Goal: Task Accomplishment & Management: Complete application form

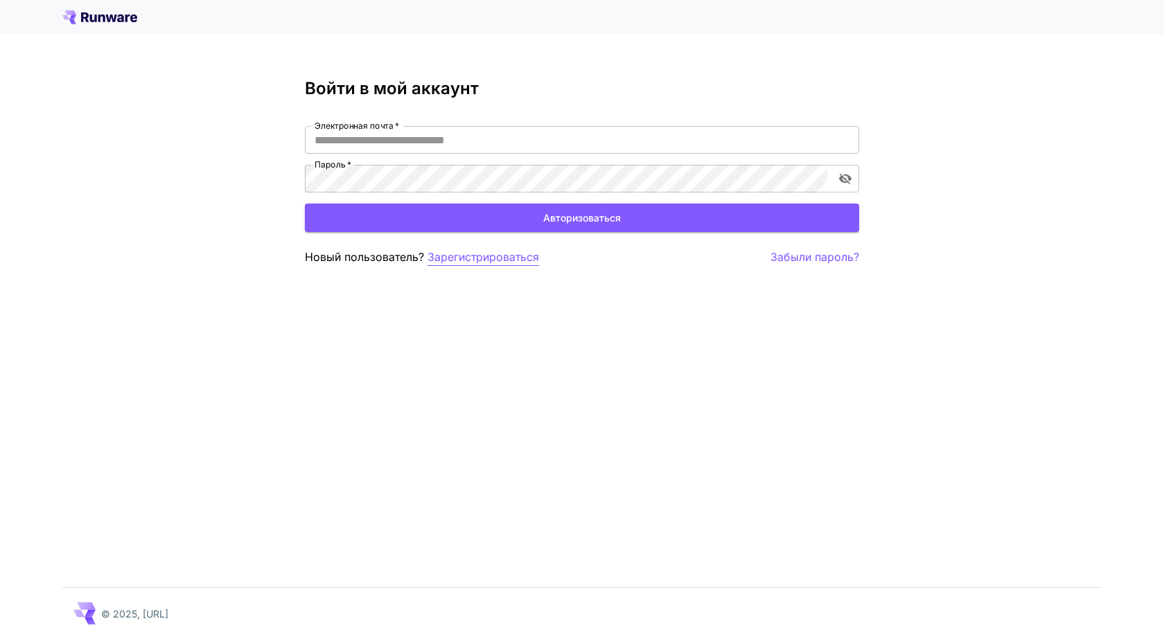
type input "**********"
click at [452, 256] on font "Зарегистрироваться" at bounding box center [483, 257] width 112 height 14
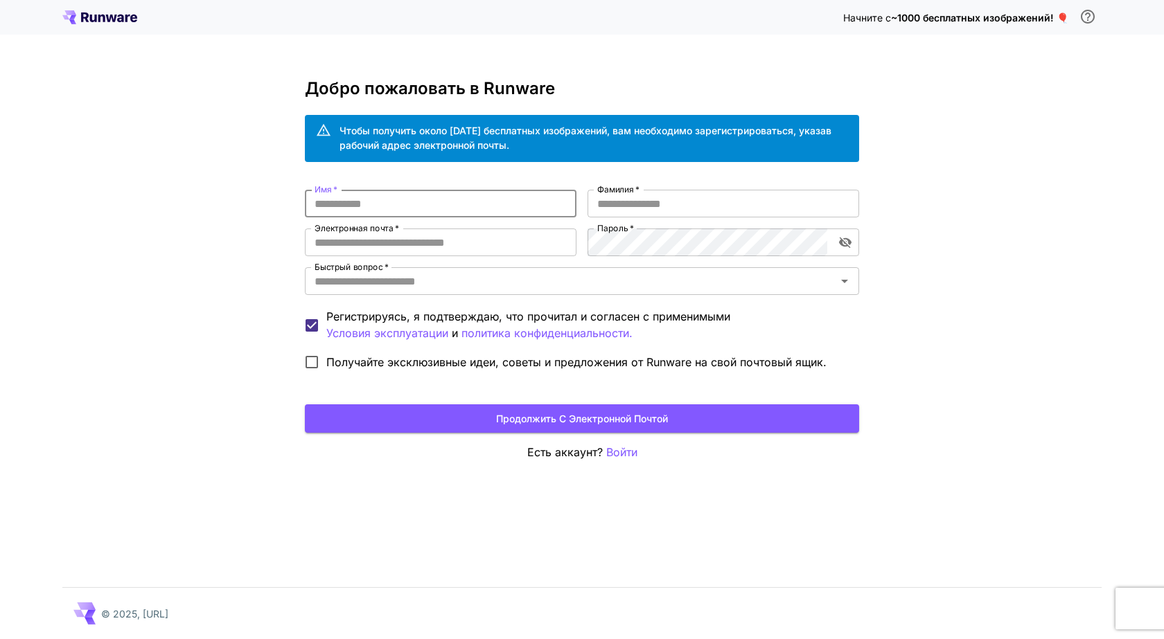
click at [317, 203] on input "Имя   *" at bounding box center [441, 204] width 272 height 28
click at [310, 200] on input "Имя   *" at bounding box center [441, 204] width 272 height 28
click at [874, 74] on div "Начните с ~1000 бесплатных изображений! 🎈 Добро пожаловать в Runware Чтобы полу…" at bounding box center [582, 319] width 1164 height 639
click at [612, 452] on font "Войти" at bounding box center [621, 452] width 31 height 14
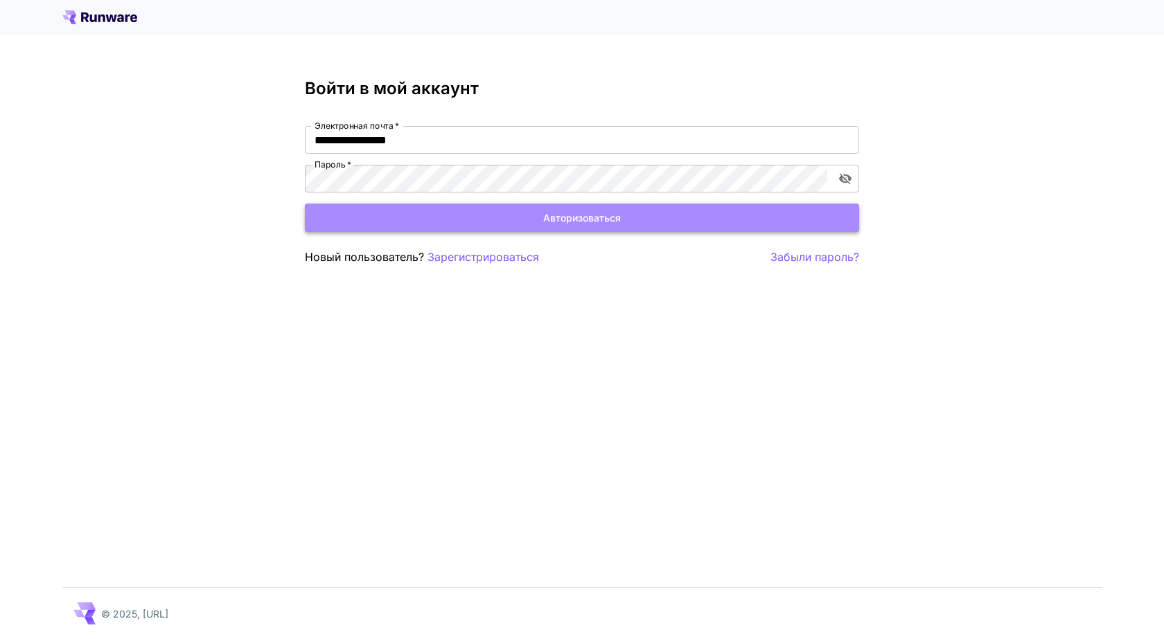
click at [587, 221] on font "Авторизоваться" at bounding box center [582, 218] width 78 height 12
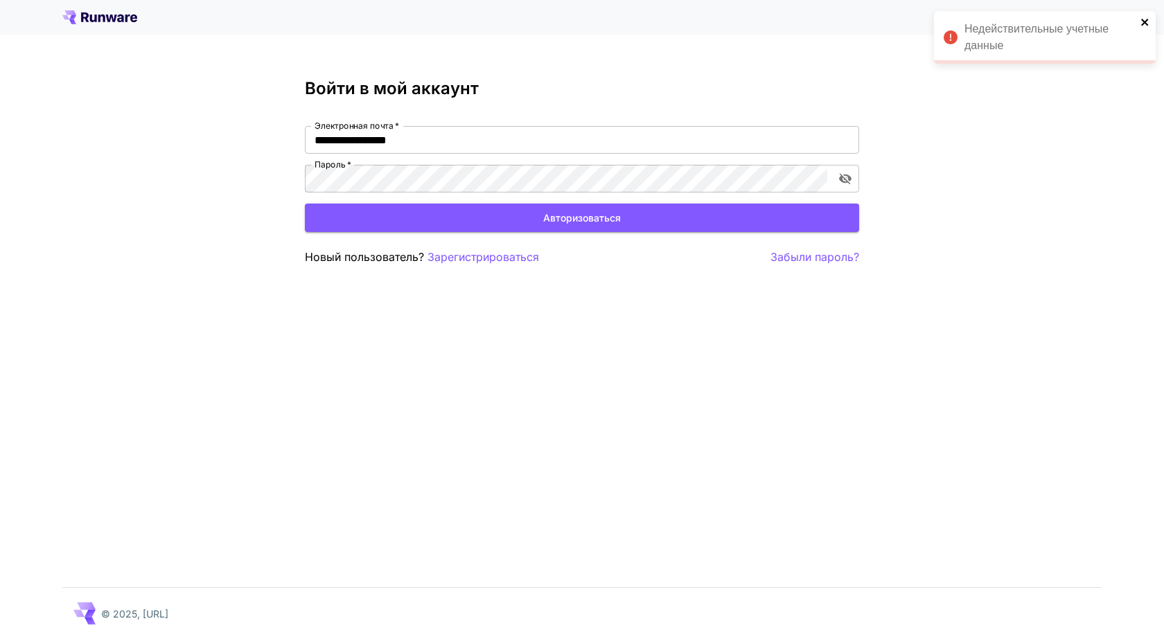
click at [1145, 21] on icon "закрывать" at bounding box center [1144, 22] width 7 height 7
click at [457, 261] on font "Зарегистрироваться" at bounding box center [483, 257] width 112 height 14
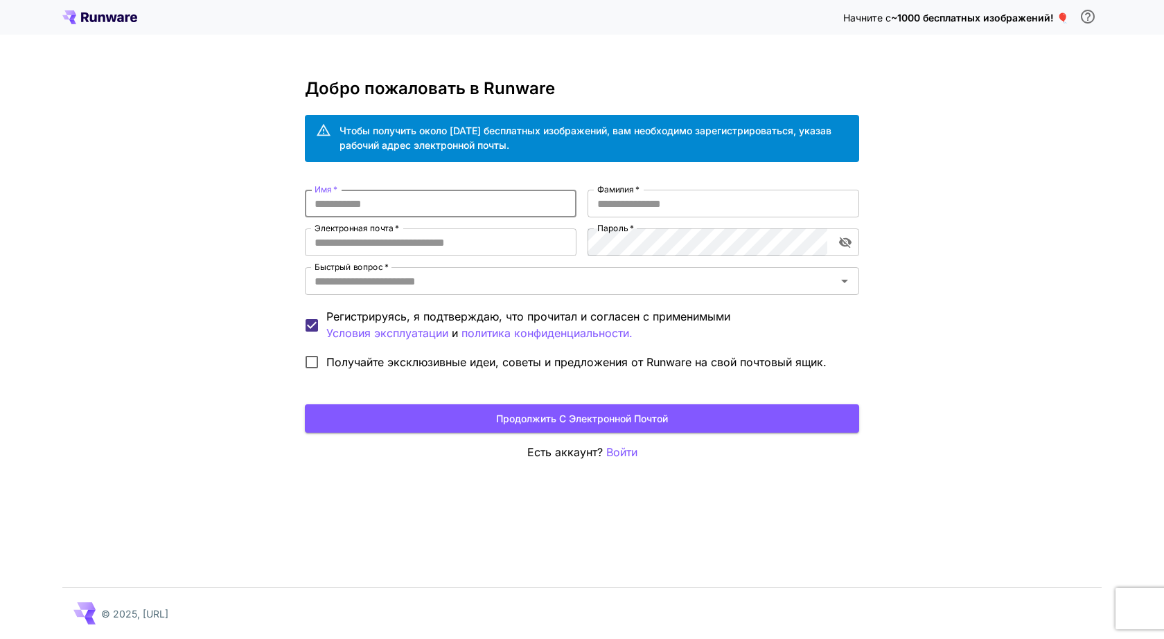
click at [314, 203] on input "Имя   *" at bounding box center [441, 204] width 272 height 28
type input "********"
click at [596, 197] on input "Фамилия   *" at bounding box center [723, 204] width 272 height 28
type input "******"
click at [850, 279] on icon "Открыть" at bounding box center [844, 281] width 17 height 17
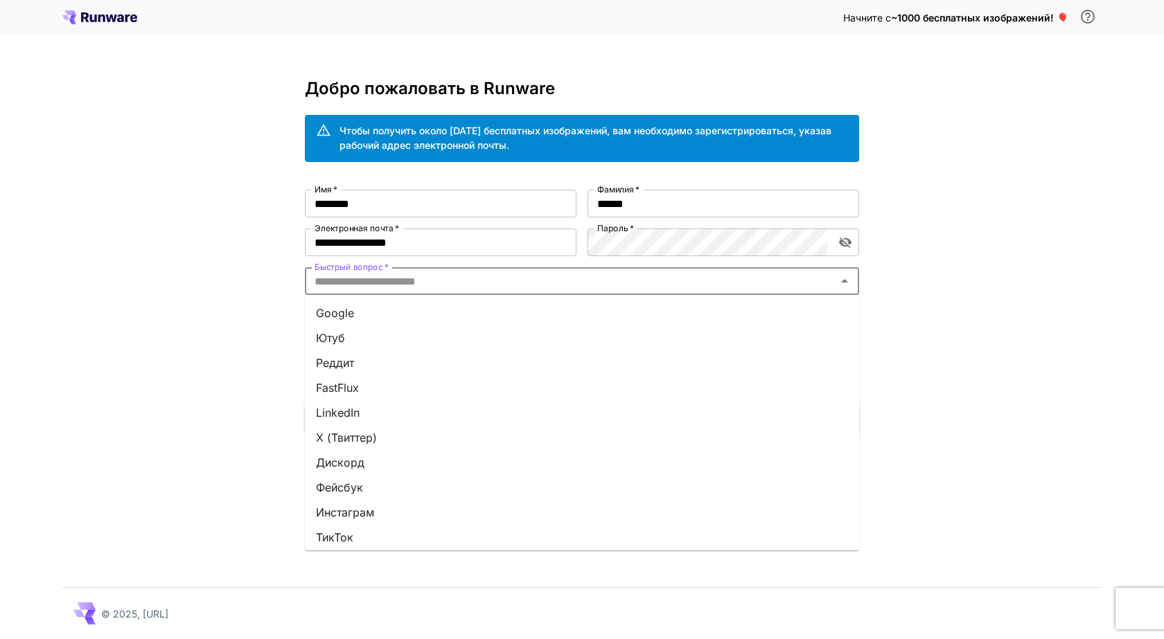
click at [326, 309] on font "Google" at bounding box center [335, 313] width 38 height 14
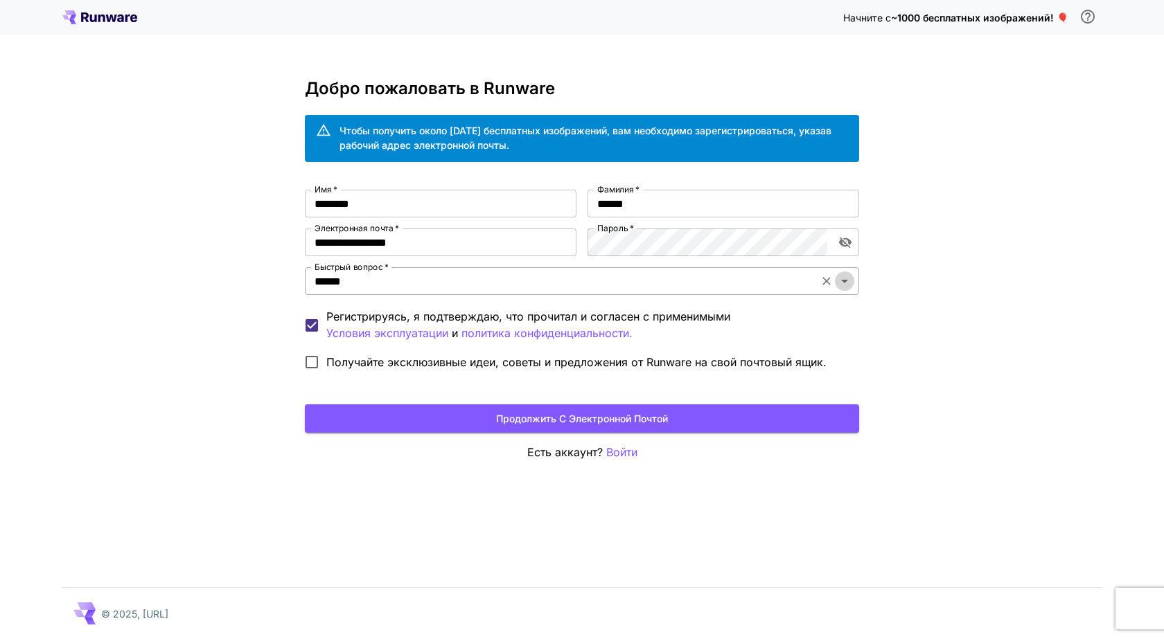
click at [847, 280] on icon "Открыть" at bounding box center [844, 281] width 7 height 3
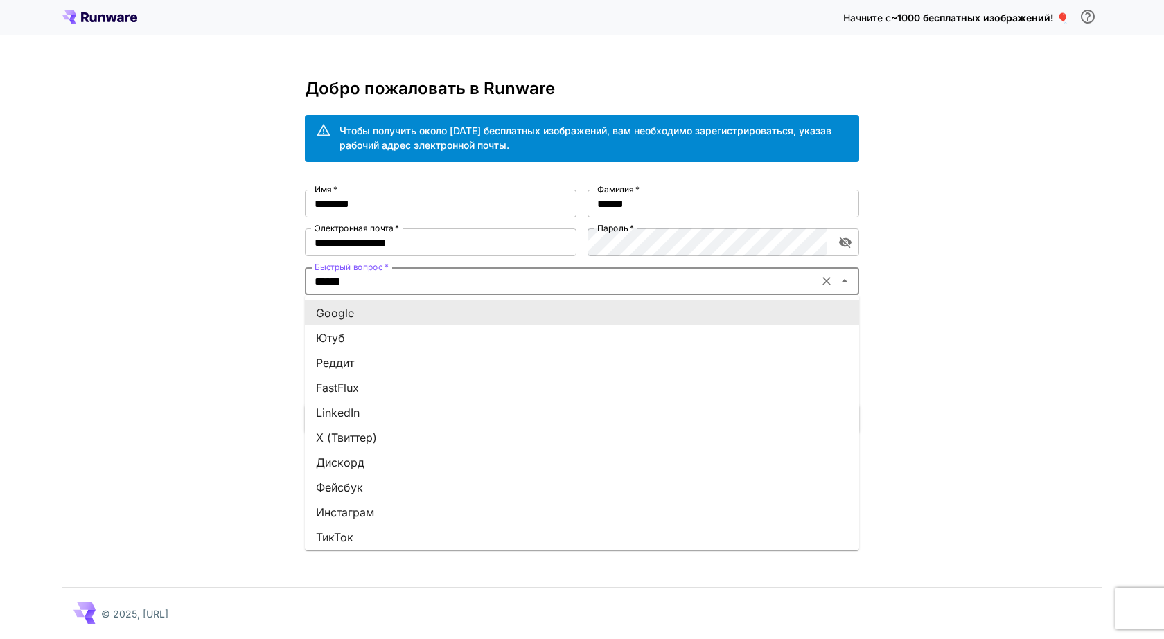
click at [353, 313] on font "Google" at bounding box center [335, 313] width 38 height 14
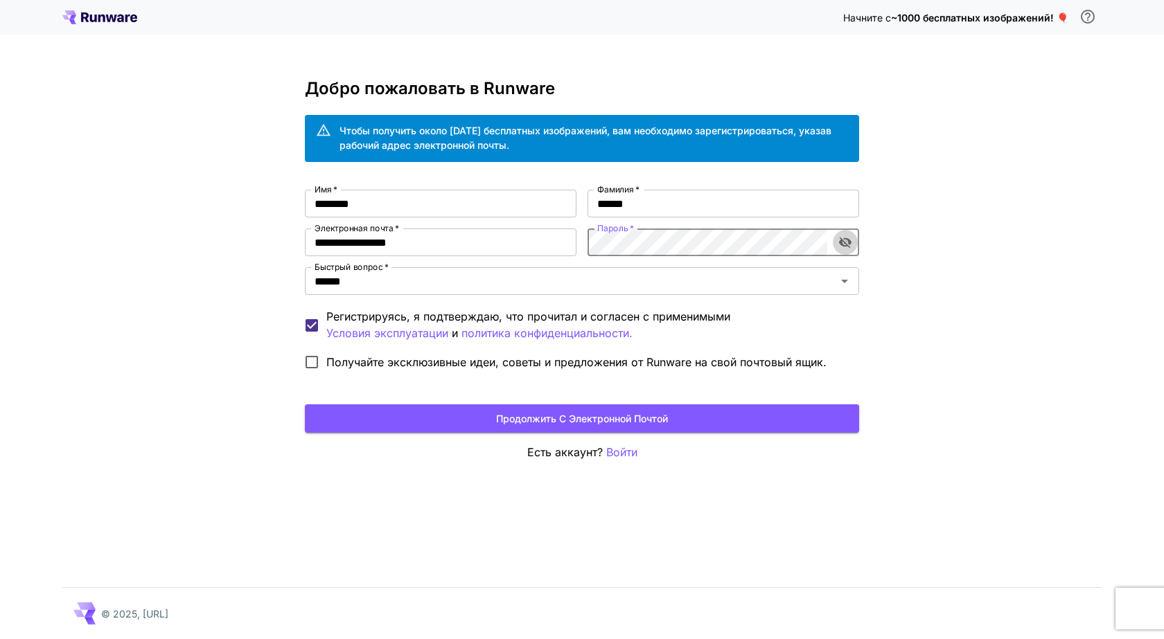
click at [849, 245] on icon "включить видимость пароля" at bounding box center [845, 243] width 12 height 11
click at [847, 244] on icon "включить видимость пароля" at bounding box center [845, 243] width 14 height 14
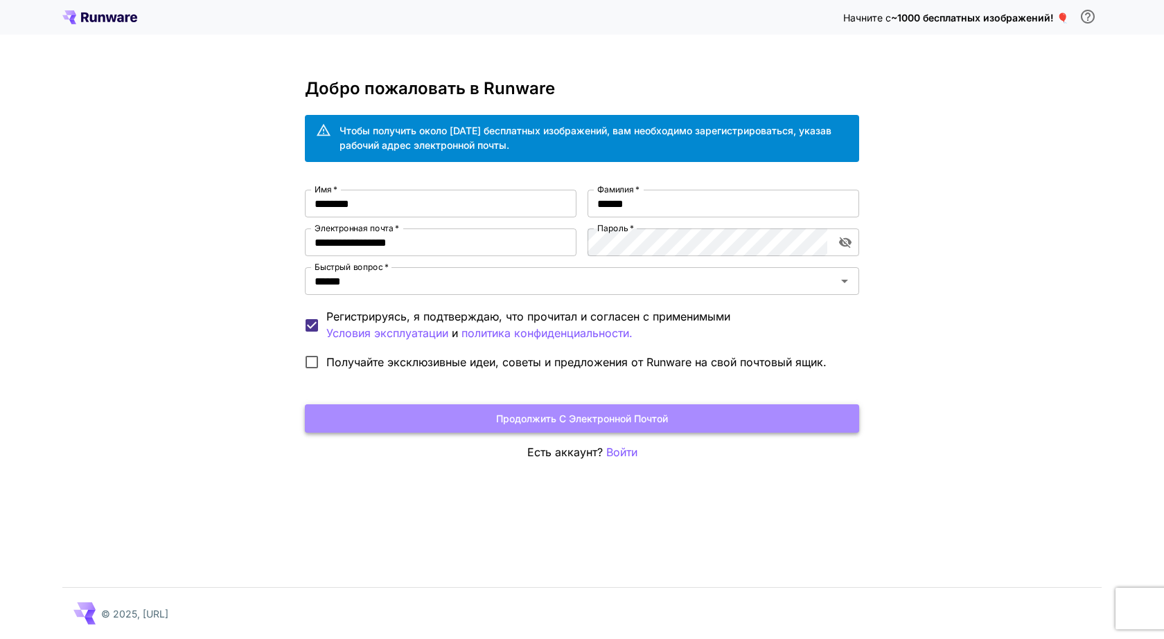
click at [589, 418] on font "Продолжить с электронной почтой" at bounding box center [582, 419] width 172 height 12
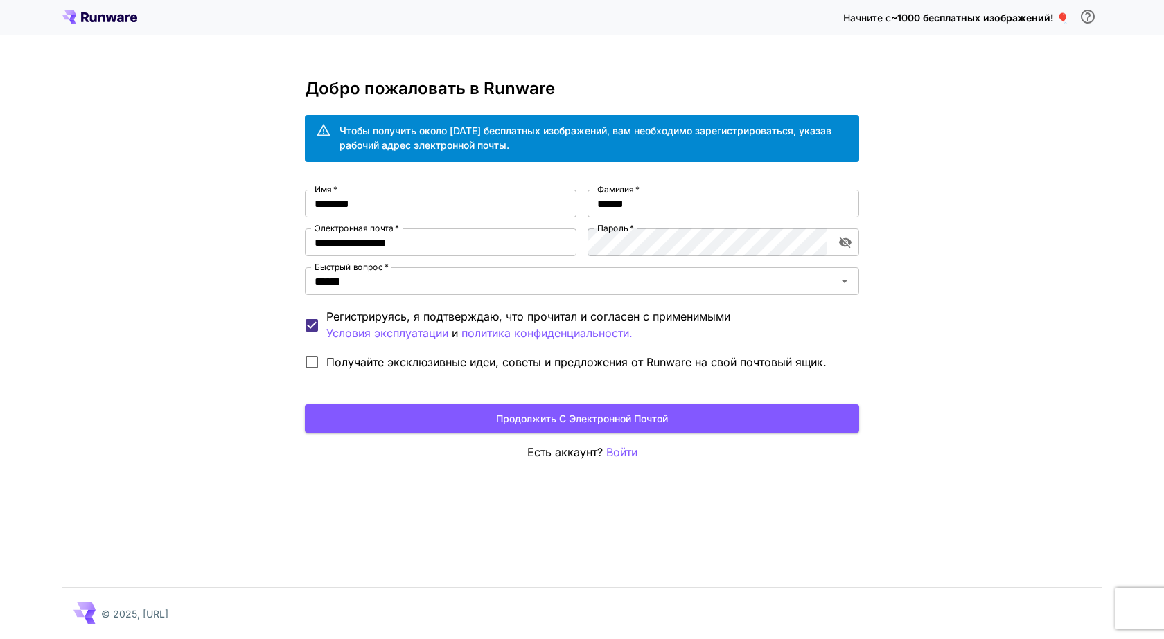
click at [944, 15] on font "~1000 бесплатных изображений! 🎈" at bounding box center [979, 18] width 177 height 12
click at [1063, 22] on font "~1000 бесплатных изображений! 🎈" at bounding box center [979, 18] width 177 height 12
click at [375, 242] on input "**********" at bounding box center [441, 243] width 272 height 28
type input "**********"
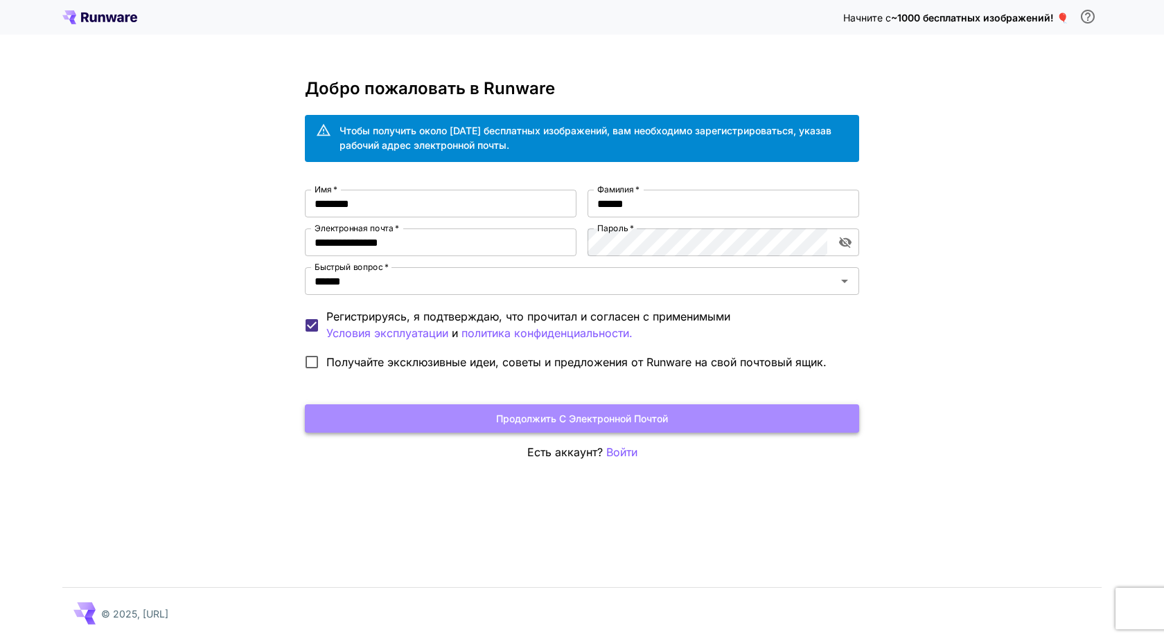
click at [573, 420] on font "Продолжить с электронной почтой" at bounding box center [582, 419] width 172 height 12
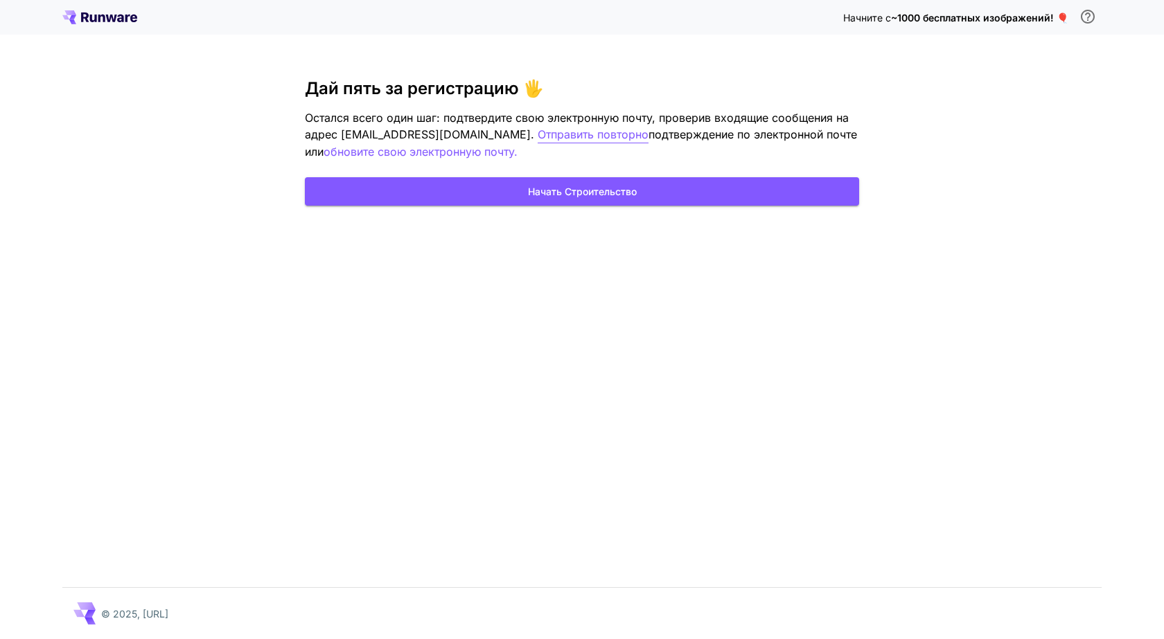
click at [538, 135] on font "Отправить повторно" at bounding box center [593, 134] width 111 height 14
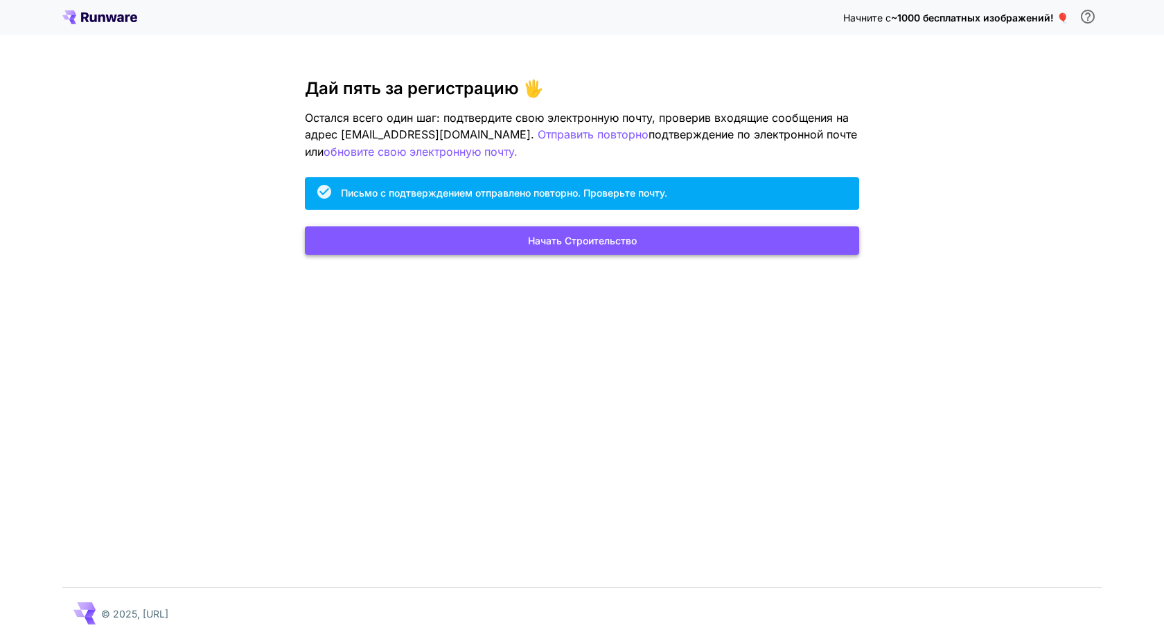
click at [603, 244] on font "Начать строительство" at bounding box center [582, 241] width 109 height 12
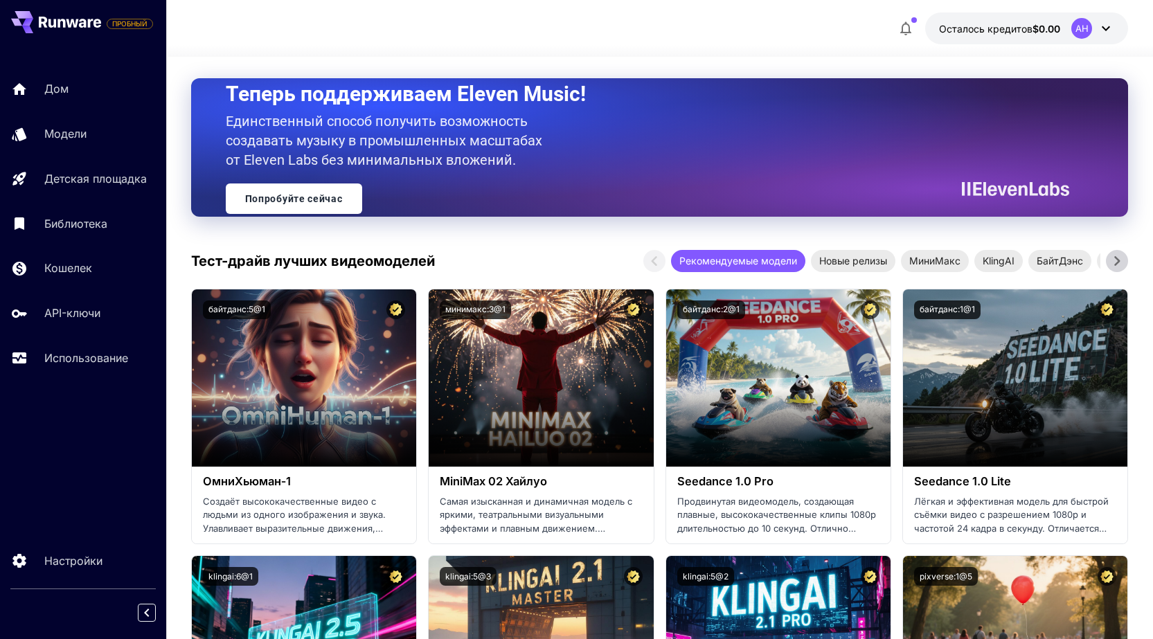
scroll to position [277, 0]
